Goal: Task Accomplishment & Management: Use online tool/utility

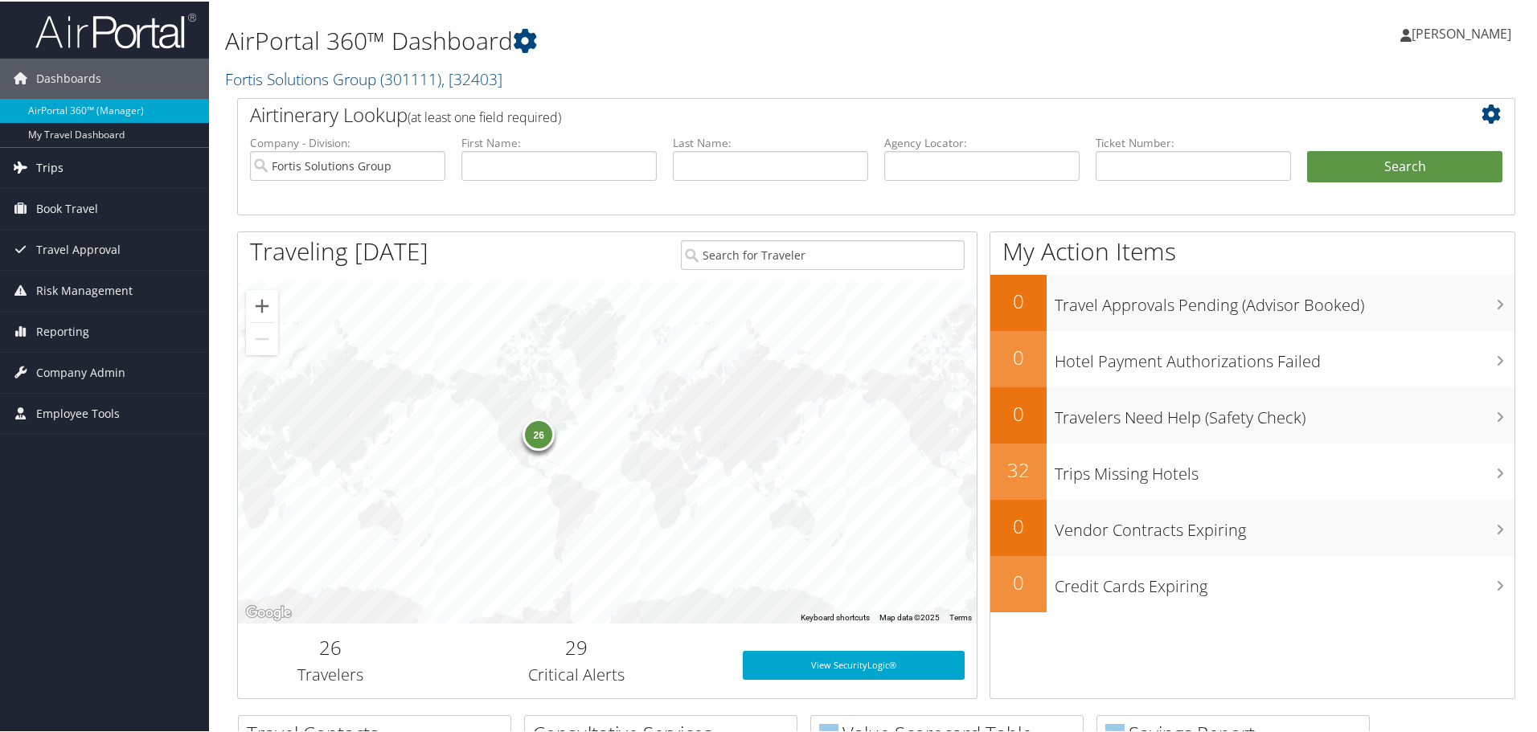
click at [43, 166] on span "Trips" at bounding box center [49, 166] width 27 height 40
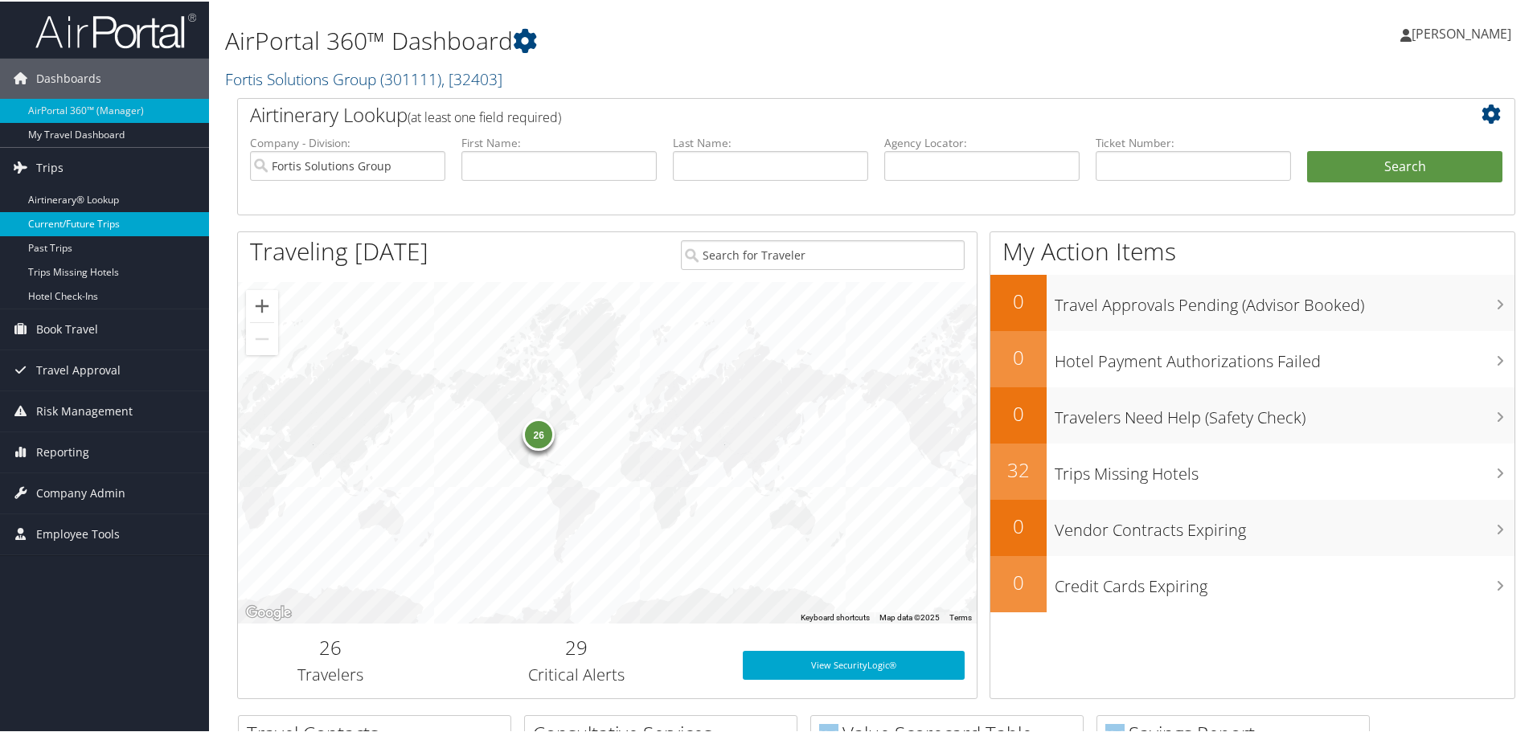
click at [69, 220] on link "Current/Future Trips" at bounding box center [104, 223] width 209 height 24
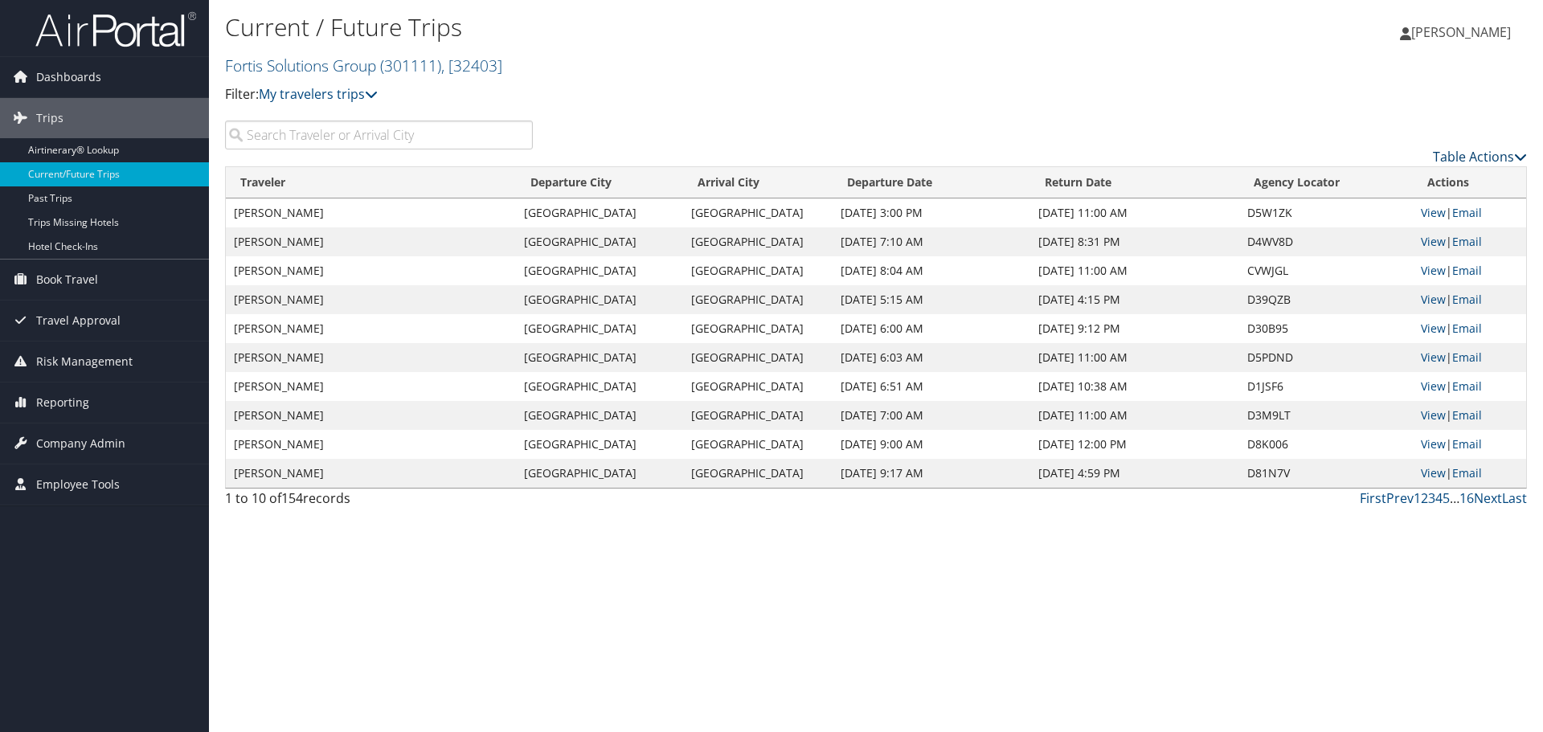
click at [1515, 153] on icon at bounding box center [1520, 156] width 13 height 13
click at [1376, 228] on link "Page Length" at bounding box center [1413, 236] width 211 height 27
click at [1329, 259] on link "100" at bounding box center [1413, 265] width 211 height 27
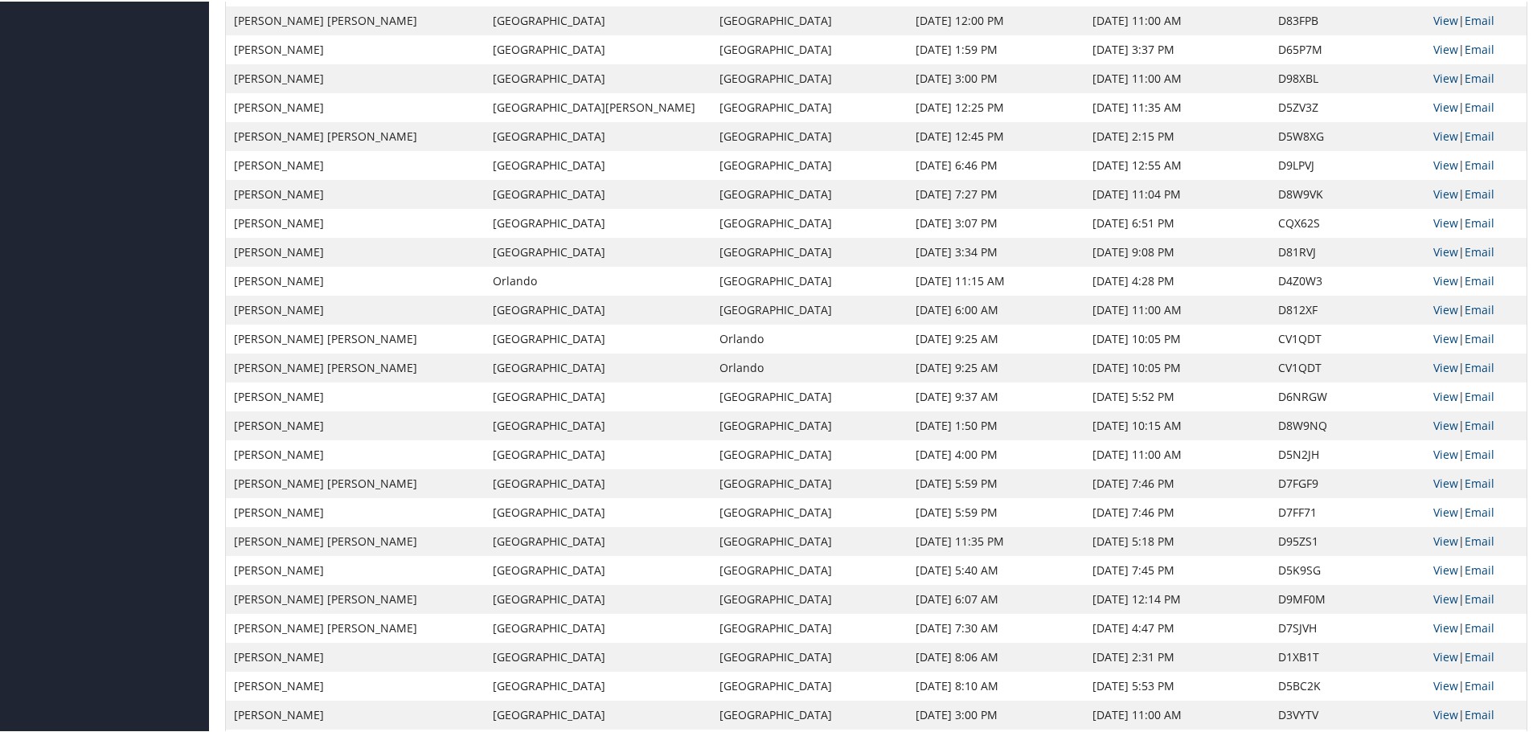
scroll to position [2388, 0]
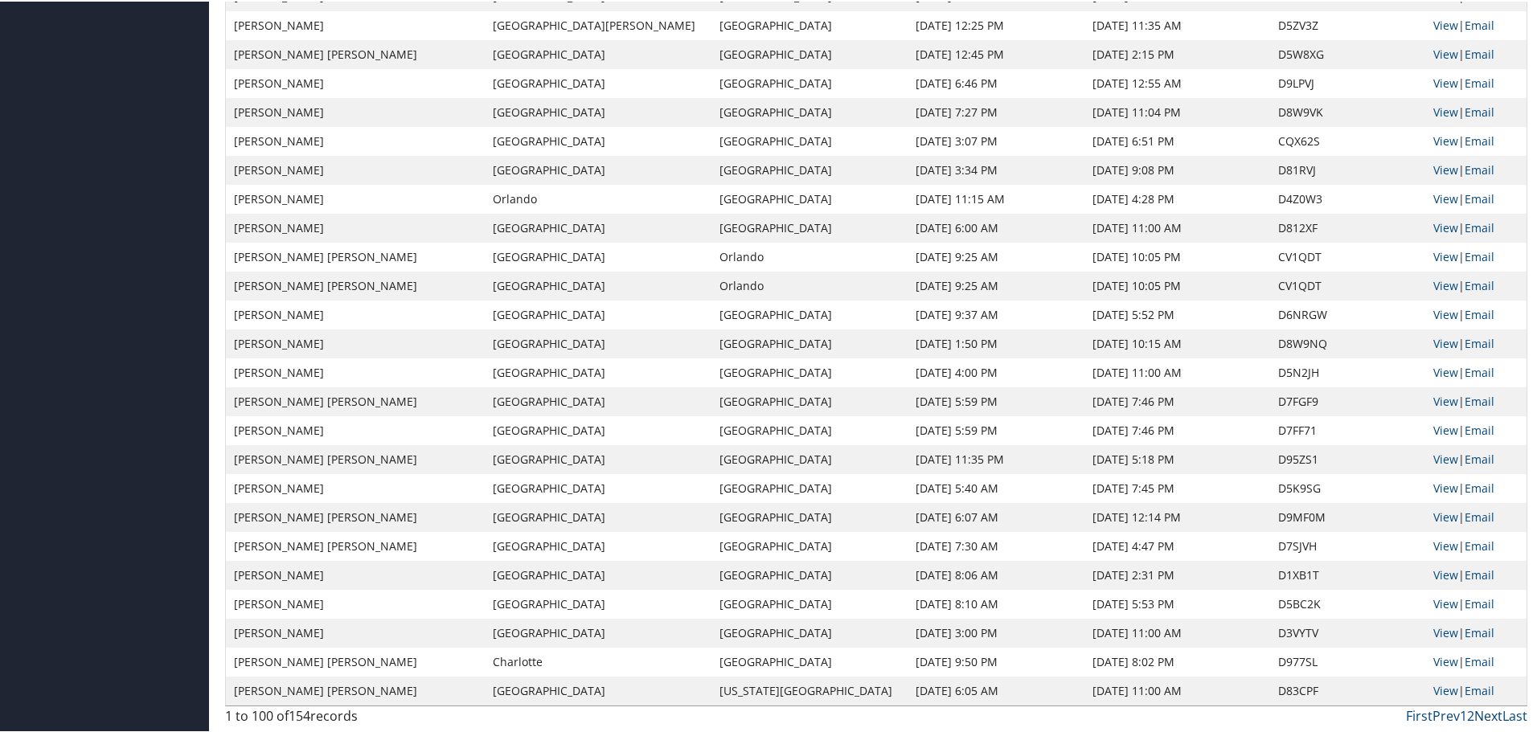
click at [1484, 717] on link "Next" at bounding box center [1488, 715] width 28 height 18
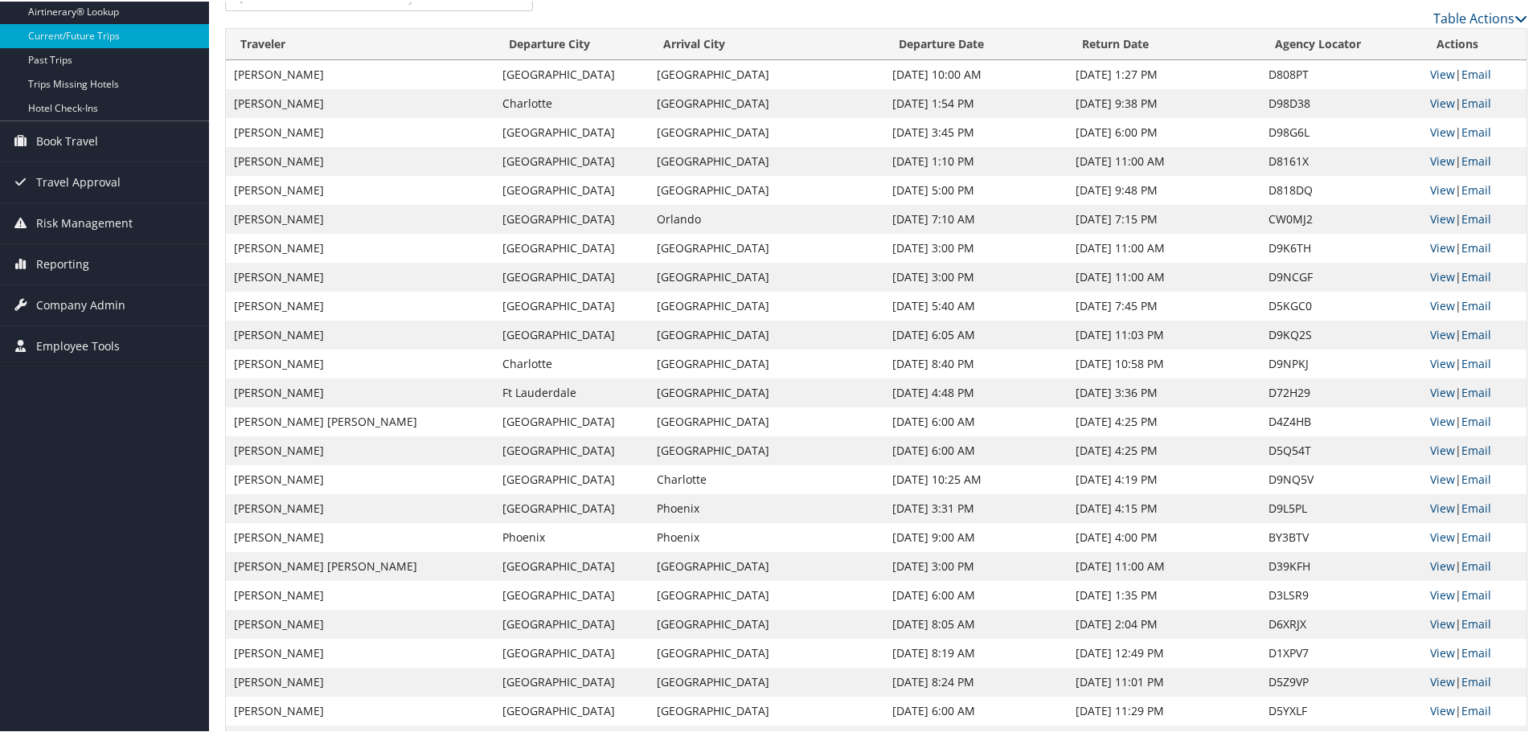
scroll to position [241, 0]
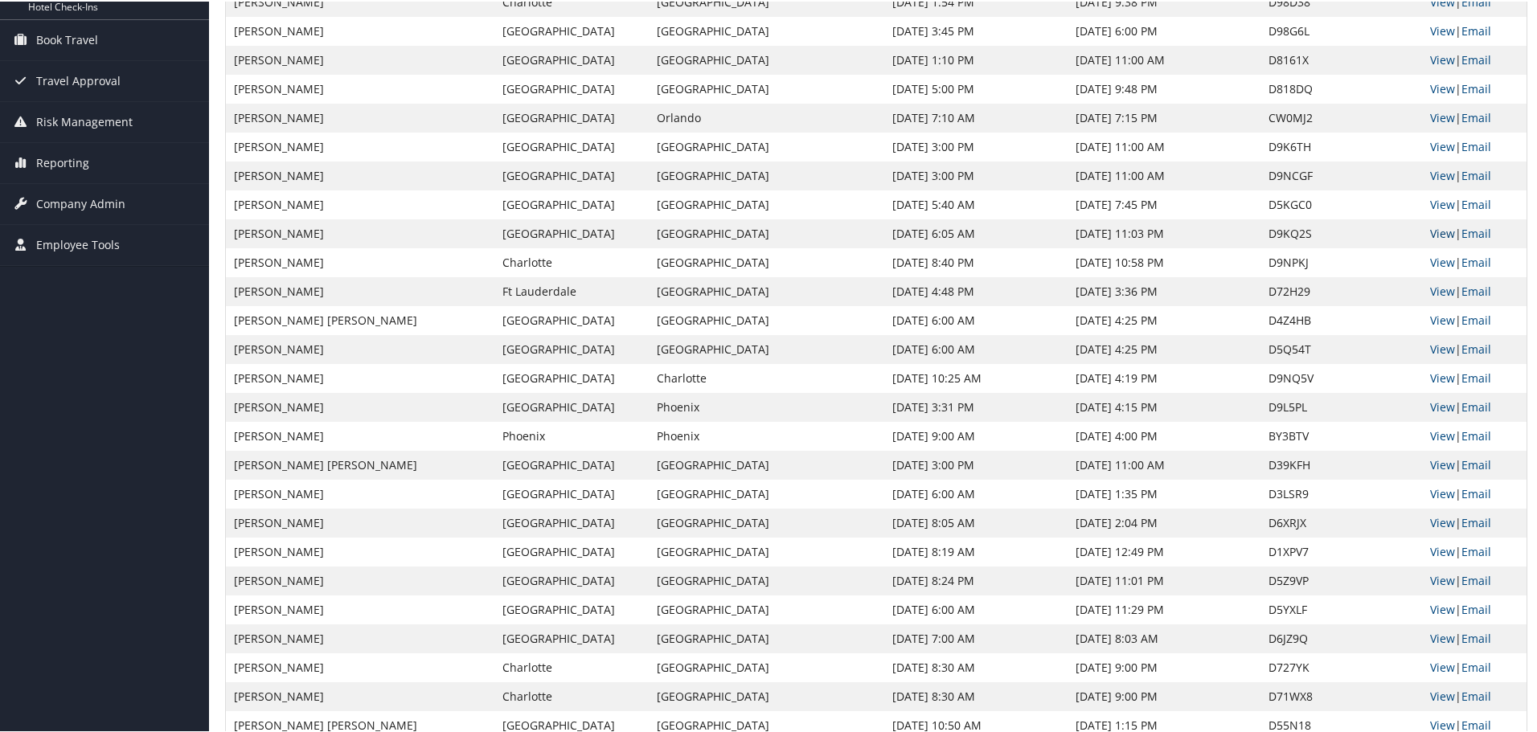
click at [1430, 227] on link "View" at bounding box center [1442, 231] width 25 height 15
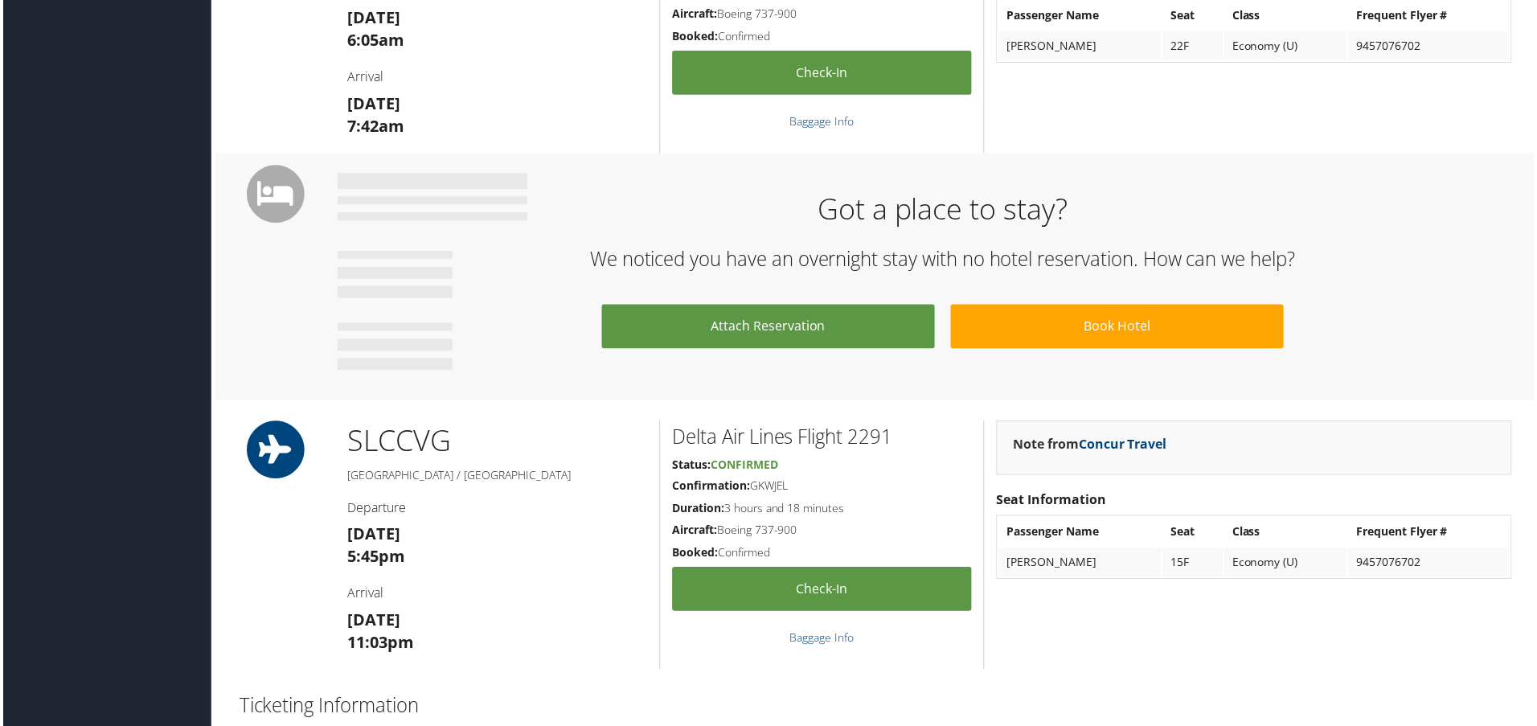
scroll to position [723, 0]
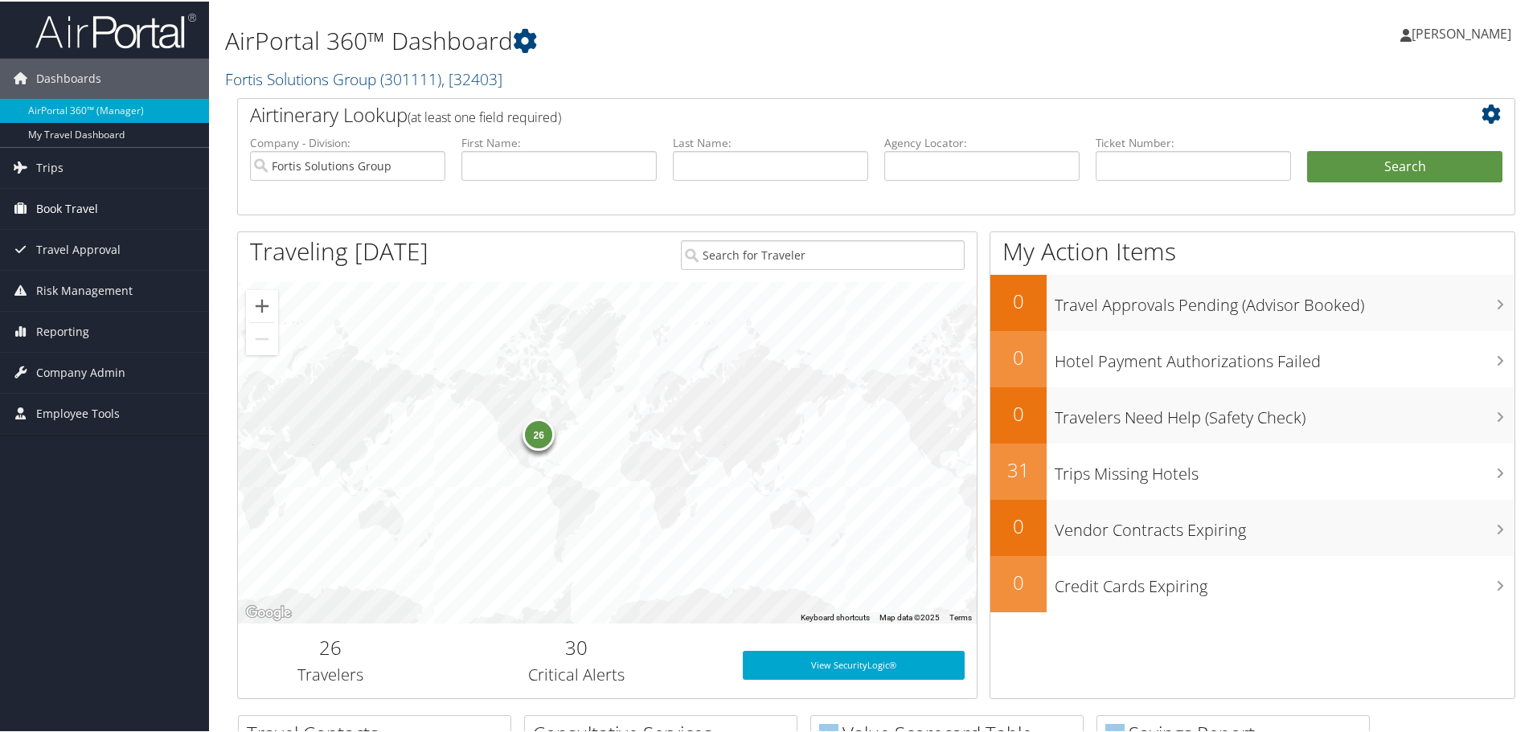
click at [55, 208] on span "Book Travel" at bounding box center [67, 207] width 62 height 40
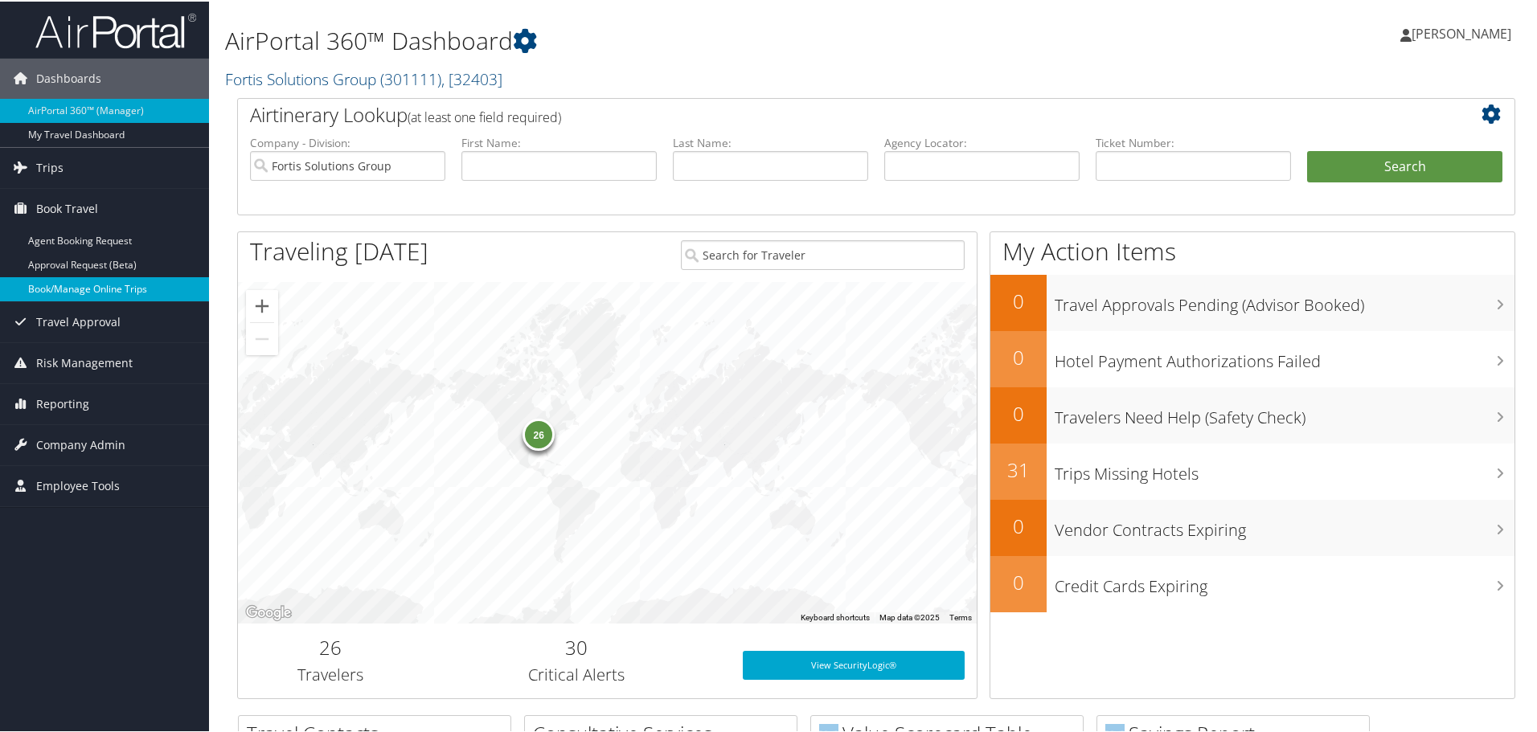
click at [90, 295] on link "Book/Manage Online Trips" at bounding box center [104, 288] width 209 height 24
